Goal: Feedback & Contribution: Leave review/rating

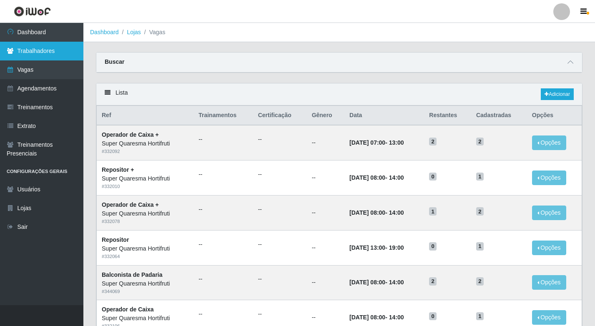
click at [30, 55] on link "Trabalhadores" at bounding box center [41, 51] width 83 height 19
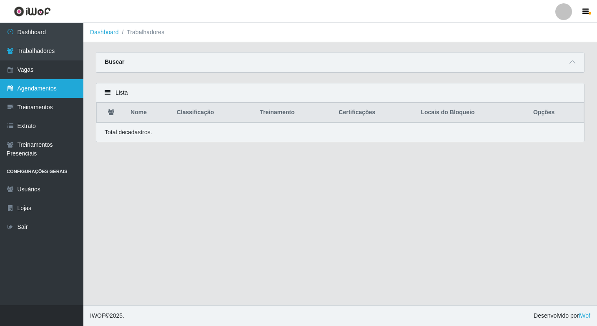
click at [31, 90] on link "Agendamentos" at bounding box center [41, 88] width 83 height 19
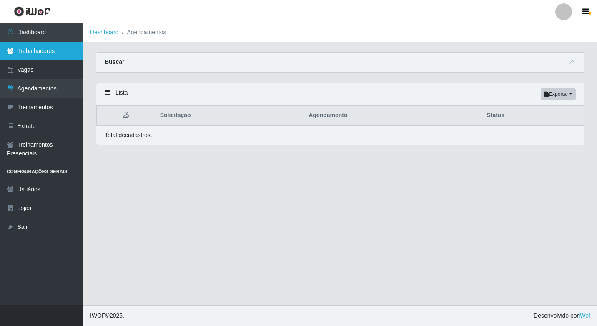
click at [52, 53] on link "Trabalhadores" at bounding box center [41, 51] width 83 height 19
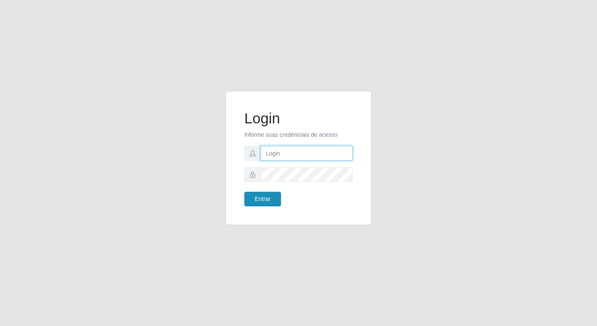
type input "elyda@quaresma"
click at [263, 203] on button "Entrar" at bounding box center [262, 199] width 37 height 15
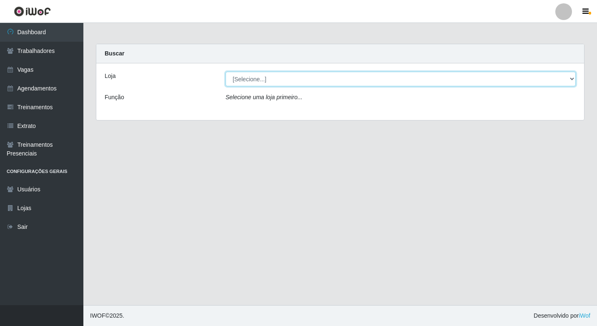
click at [251, 74] on select "[Selecione...] Super Quaresma Hortifruti" at bounding box center [400, 79] width 350 height 15
select select "511"
click at [225, 72] on select "[Selecione...] Super Quaresma Hortifruti" at bounding box center [400, 79] width 350 height 15
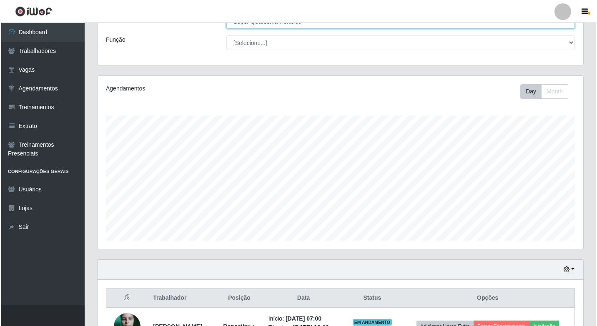
scroll to position [123, 0]
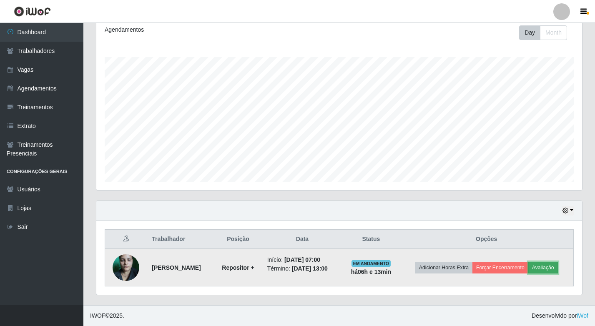
click at [528, 270] on button "Avaliação" at bounding box center [543, 268] width 30 height 12
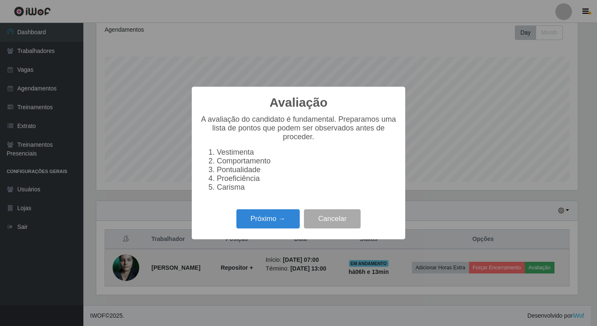
scroll to position [173, 481]
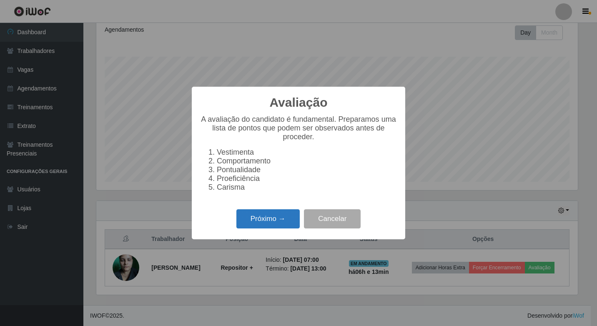
click at [263, 228] on button "Próximo →" at bounding box center [267, 219] width 63 height 20
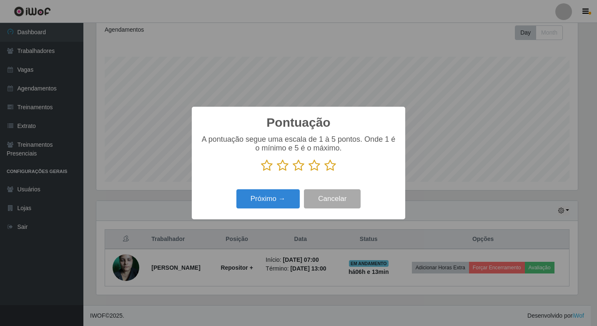
click at [263, 169] on icon at bounding box center [267, 165] width 12 height 13
click at [261, 172] on input "radio" at bounding box center [261, 172] width 0 height 0
click at [272, 203] on button "Próximo →" at bounding box center [267, 199] width 63 height 20
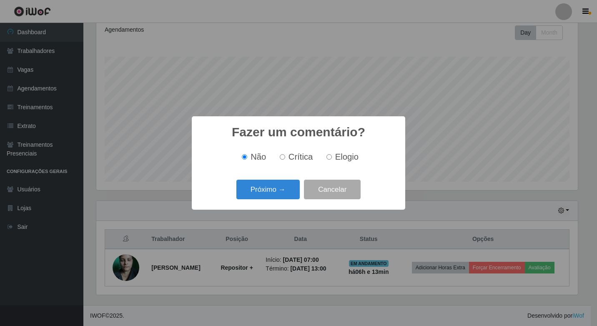
click at [303, 160] on span "Crítica" at bounding box center [300, 156] width 25 height 9
click at [285, 160] on input "Crítica" at bounding box center [282, 156] width 5 height 5
radio input "true"
click at [273, 198] on button "Próximo →" at bounding box center [267, 190] width 63 height 20
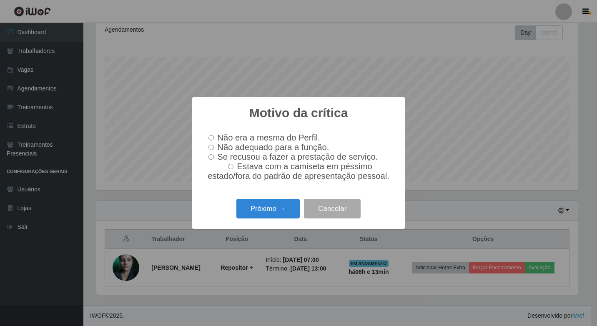
click at [224, 163] on label "Estava com a camiseta em péssimo estado/fora do padrão de apresentação pessoal." at bounding box center [298, 171] width 187 height 19
click at [228, 164] on input "Estava com a camiseta em péssimo estado/fora do padrão de apresentação pessoal." at bounding box center [230, 166] width 5 height 5
radio input "true"
click at [227, 157] on span "Se recusou a fazer a prestação de serviço." at bounding box center [297, 156] width 160 height 9
click at [214, 157] on input "Se recusou a fazer a prestação de serviço." at bounding box center [210, 156] width 5 height 5
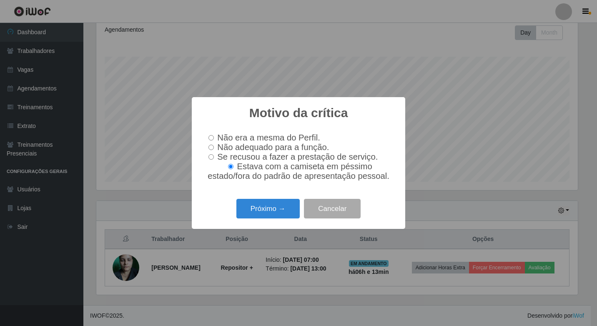
radio input "true"
click at [230, 148] on span "Não adequado para a função." at bounding box center [273, 147] width 112 height 9
click at [214, 148] on input "Não adequado para a função." at bounding box center [210, 147] width 5 height 5
radio input "true"
click at [248, 210] on button "Próximo →" at bounding box center [267, 209] width 63 height 20
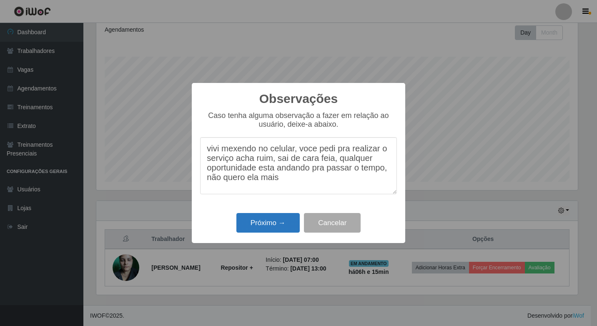
type textarea "vivi mexendo no celular, voce pedi pra realizar o serviço acha ruim, sai de car…"
click at [250, 227] on button "Próximo →" at bounding box center [267, 223] width 63 height 20
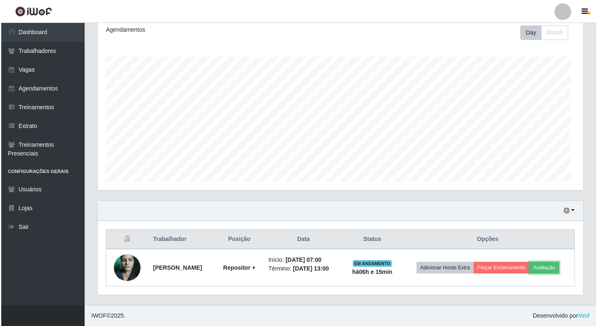
scroll to position [173, 485]
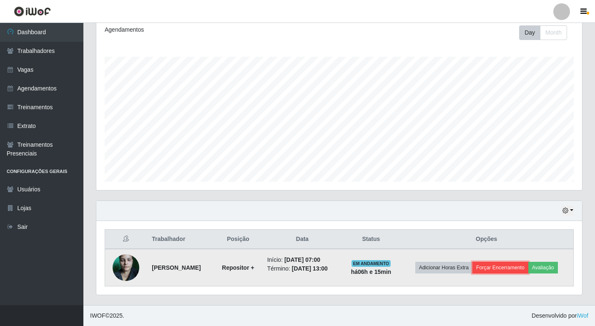
click at [523, 262] on button "Forçar Encerramento" at bounding box center [500, 268] width 56 height 12
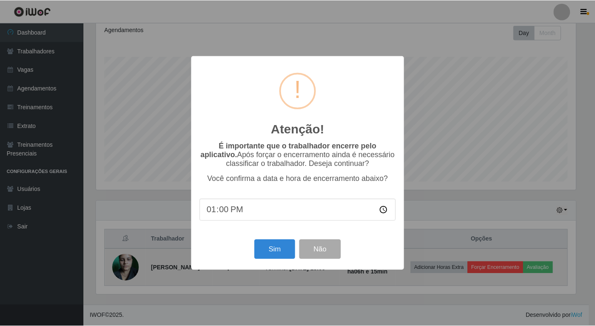
scroll to position [173, 481]
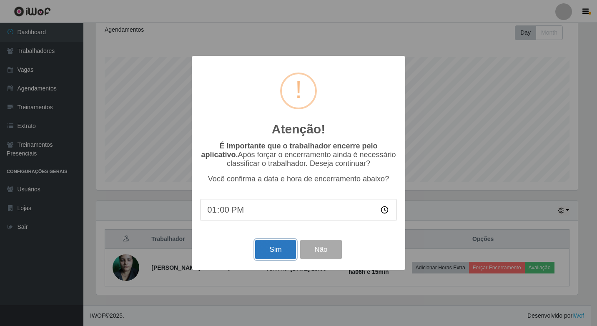
click at [285, 255] on button "Sim" at bounding box center [275, 250] width 40 height 20
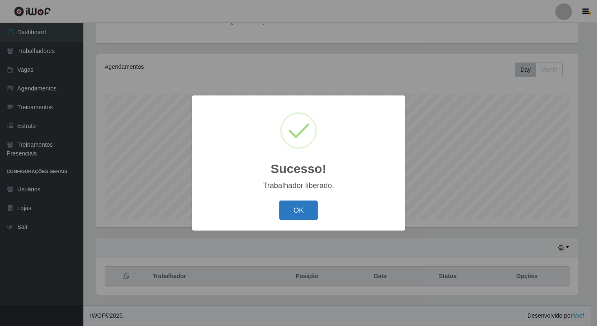
click at [308, 220] on button "OK" at bounding box center [298, 210] width 39 height 20
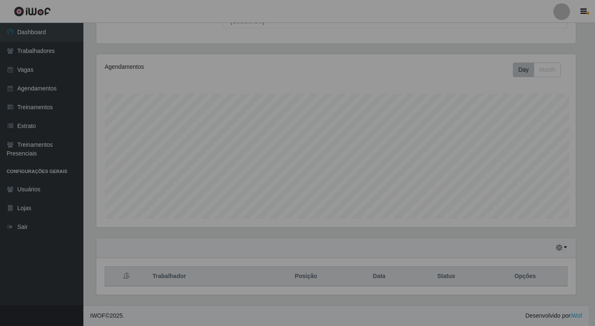
scroll to position [173, 485]
